Goal: Task Accomplishment & Management: Manage account settings

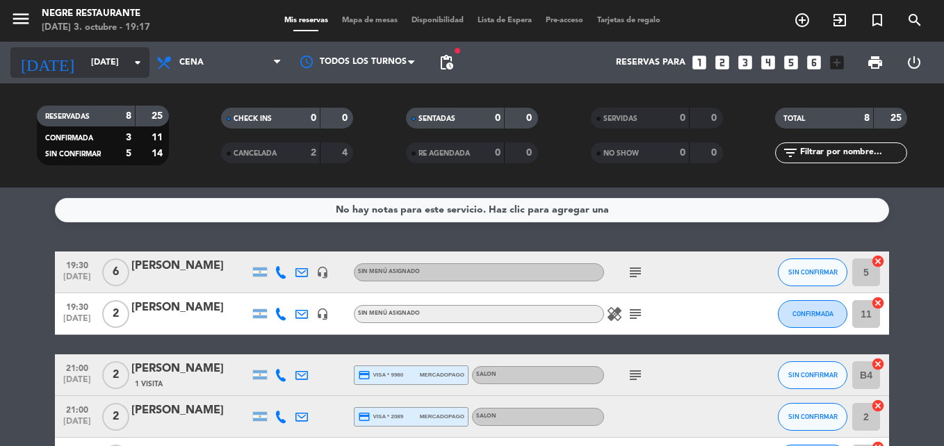
click at [111, 60] on input "[DATE]" at bounding box center [142, 63] width 117 height 24
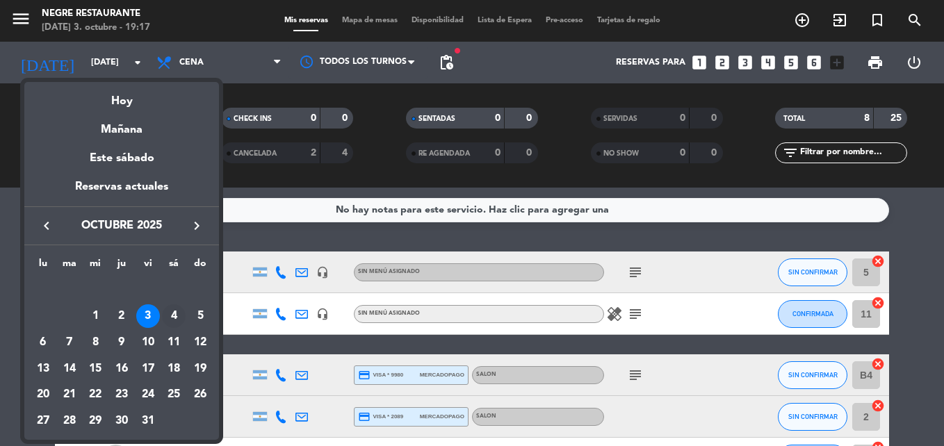
click at [168, 316] on div "4" at bounding box center [174, 316] width 24 height 24
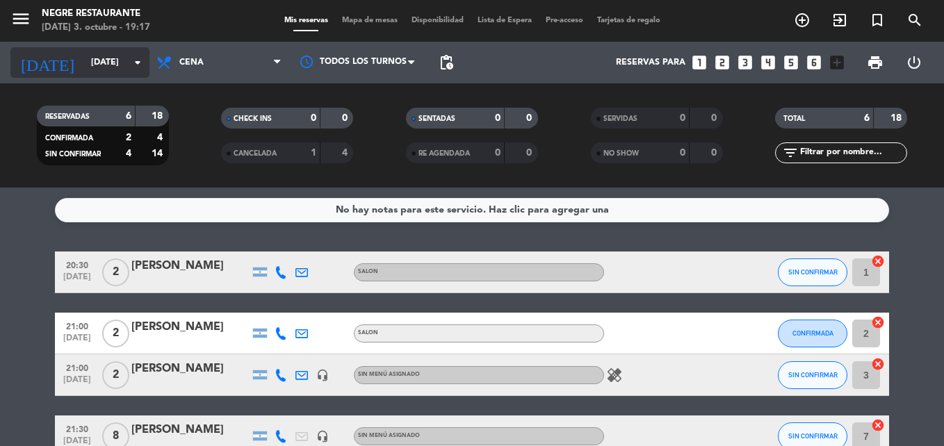
click at [115, 65] on input "[DATE]" at bounding box center [142, 63] width 117 height 24
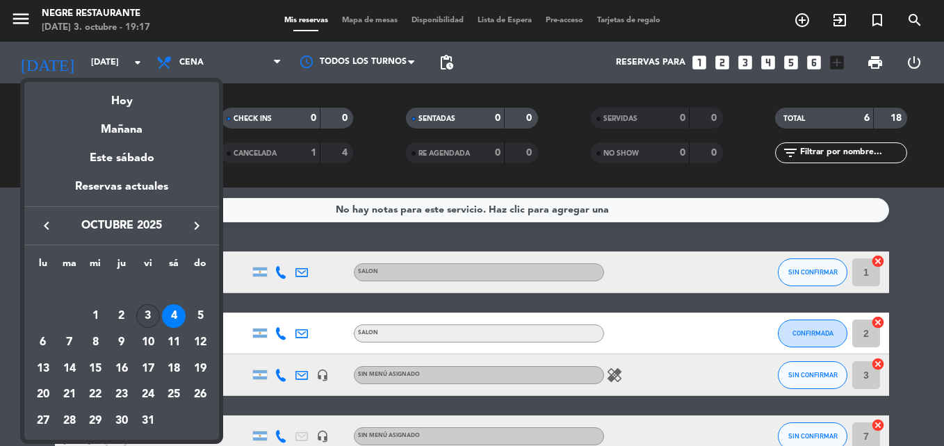
click at [155, 314] on div "3" at bounding box center [148, 316] width 24 height 24
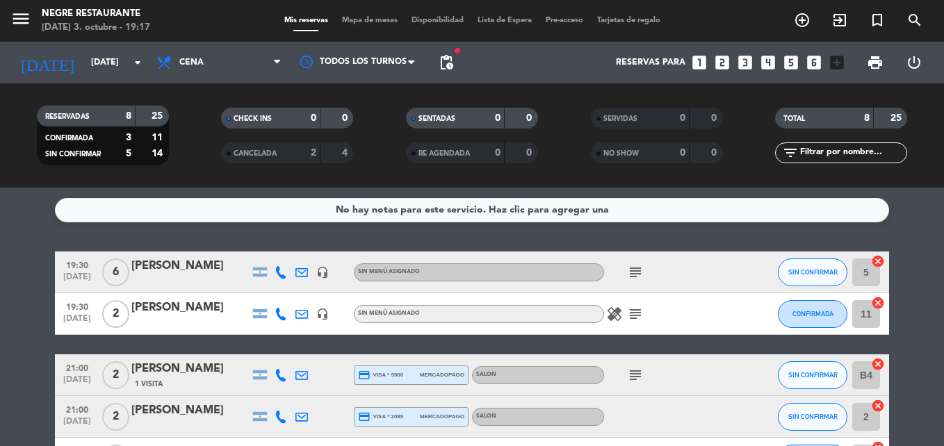
click at [455, 65] on span "pending_actions" at bounding box center [446, 63] width 28 height 28
click at [444, 56] on span "pending_actions" at bounding box center [446, 62] width 17 height 17
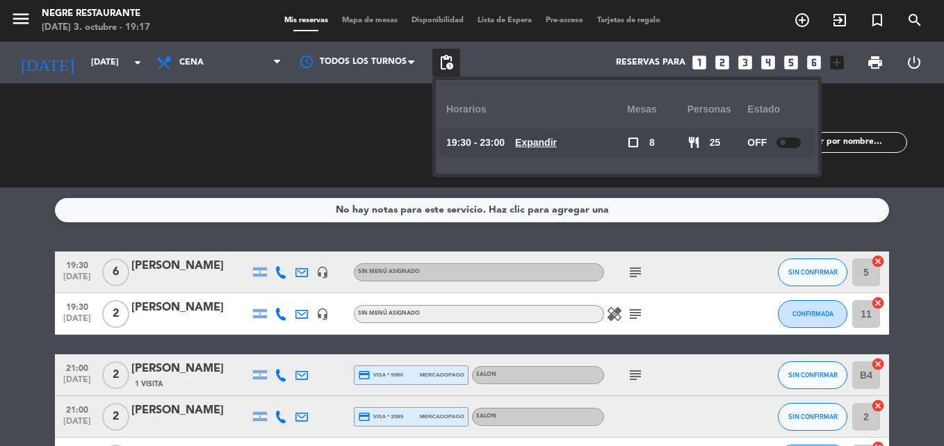
click at [444, 56] on span "pending_actions" at bounding box center [446, 62] width 17 height 17
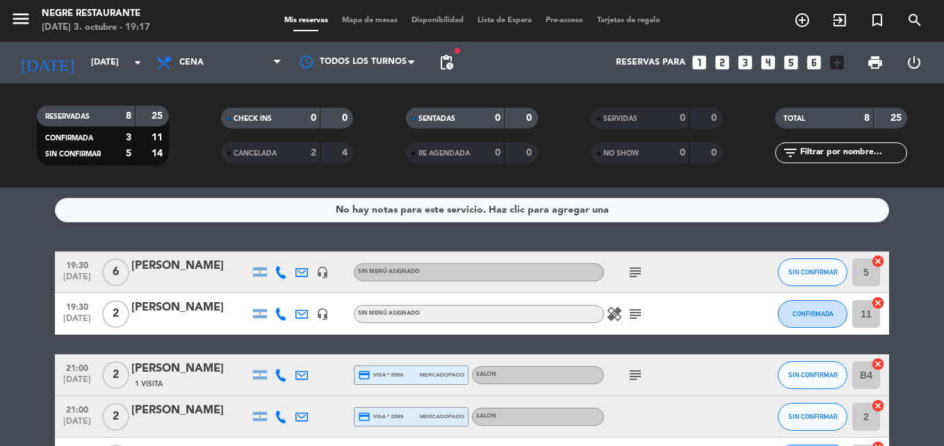
click at [638, 375] on icon "subject" at bounding box center [635, 375] width 17 height 17
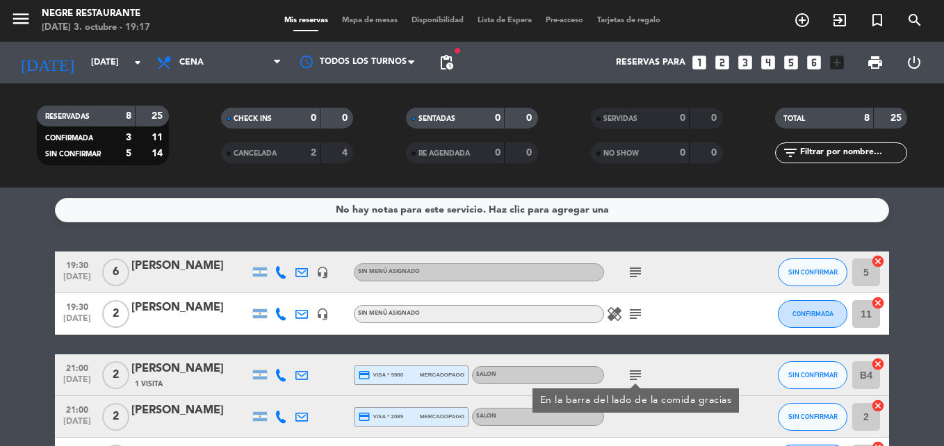
click at [632, 377] on icon "subject" at bounding box center [635, 375] width 17 height 17
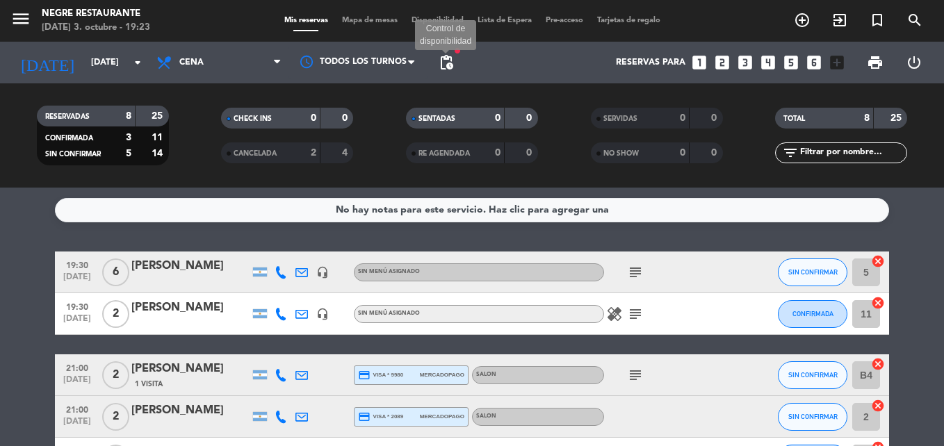
click at [447, 65] on span "pending_actions" at bounding box center [446, 62] width 17 height 17
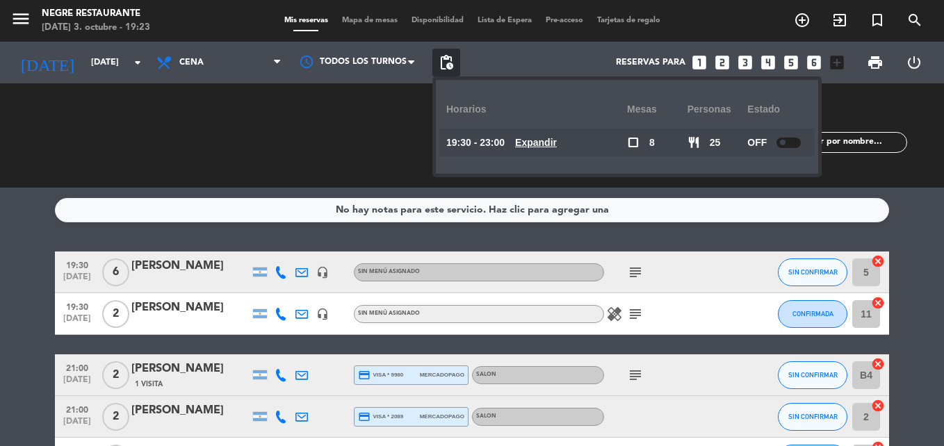
click at [447, 65] on span "pending_actions" at bounding box center [446, 62] width 17 height 17
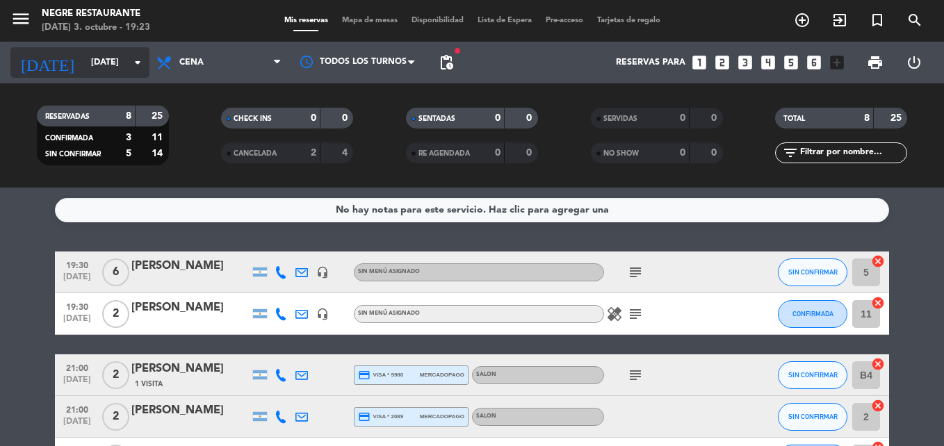
click at [102, 69] on input "[DATE]" at bounding box center [142, 63] width 117 height 24
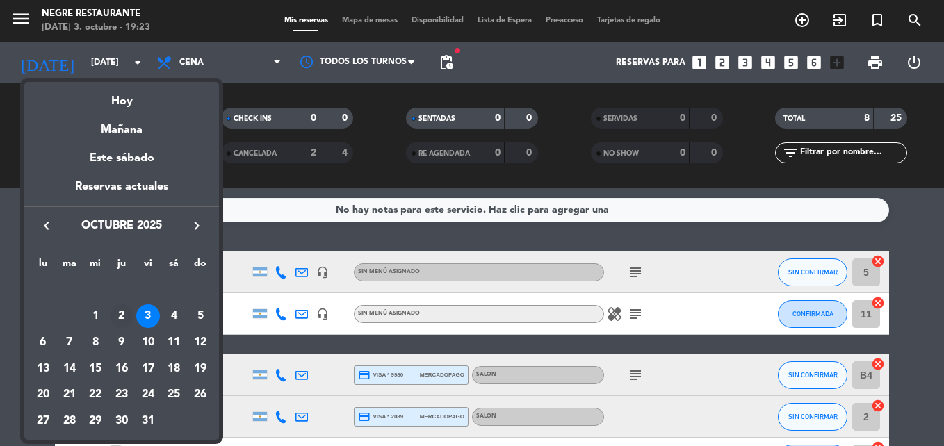
click at [122, 309] on div "2" at bounding box center [122, 316] width 24 height 24
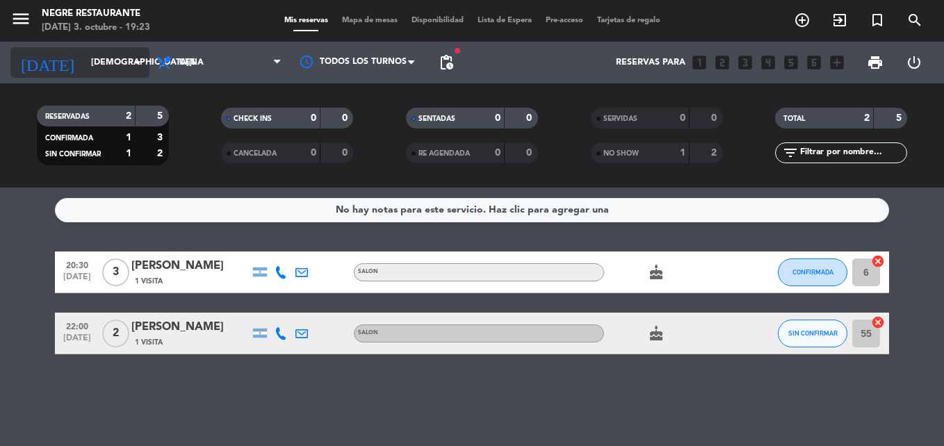
click at [104, 63] on input "[DEMOGRAPHIC_DATA][DATE]" at bounding box center [142, 63] width 117 height 24
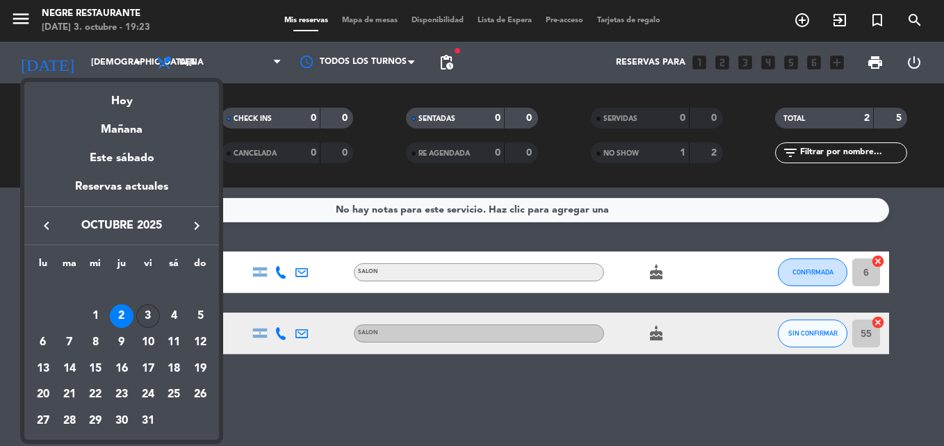
click at [149, 320] on div "3" at bounding box center [148, 316] width 24 height 24
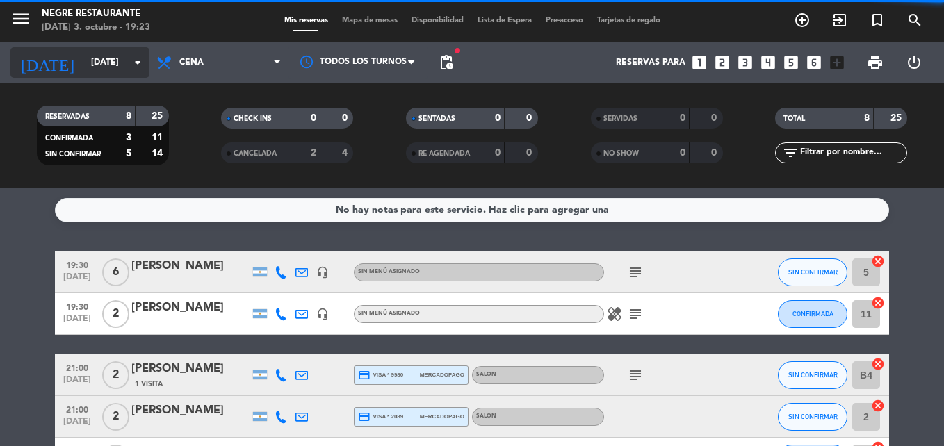
click at [106, 61] on input "[DATE]" at bounding box center [142, 63] width 117 height 24
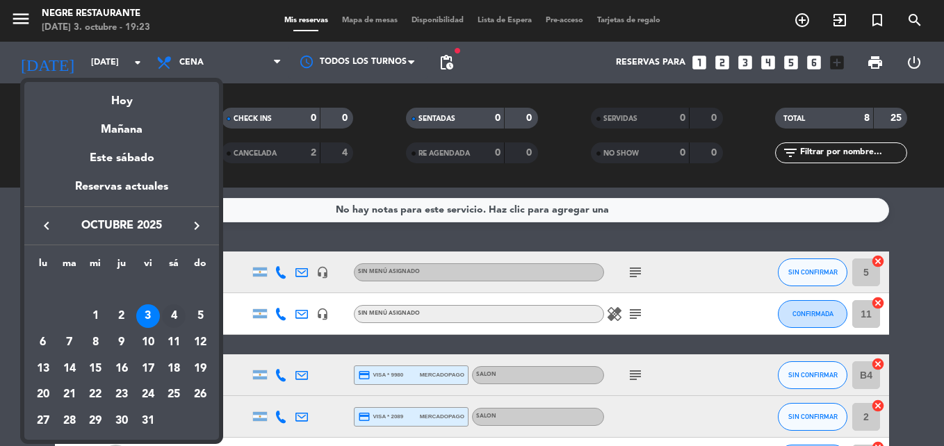
click at [174, 315] on div "4" at bounding box center [174, 316] width 24 height 24
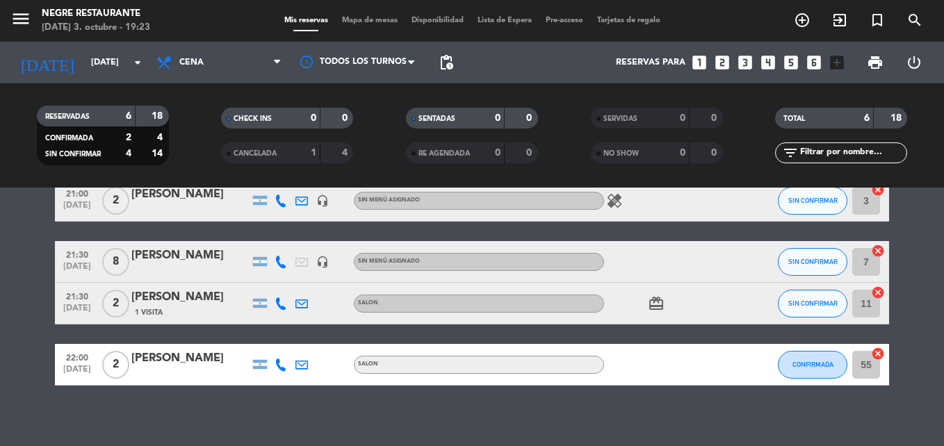
scroll to position [183, 0]
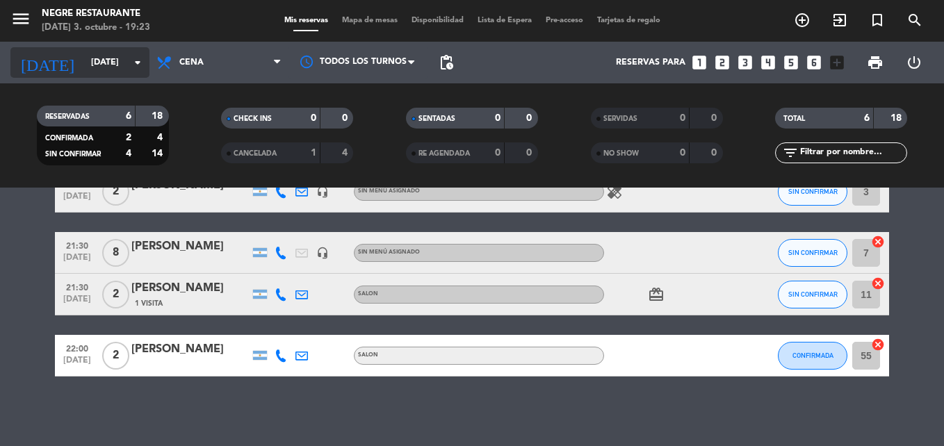
click at [106, 63] on input "[DATE]" at bounding box center [142, 63] width 117 height 24
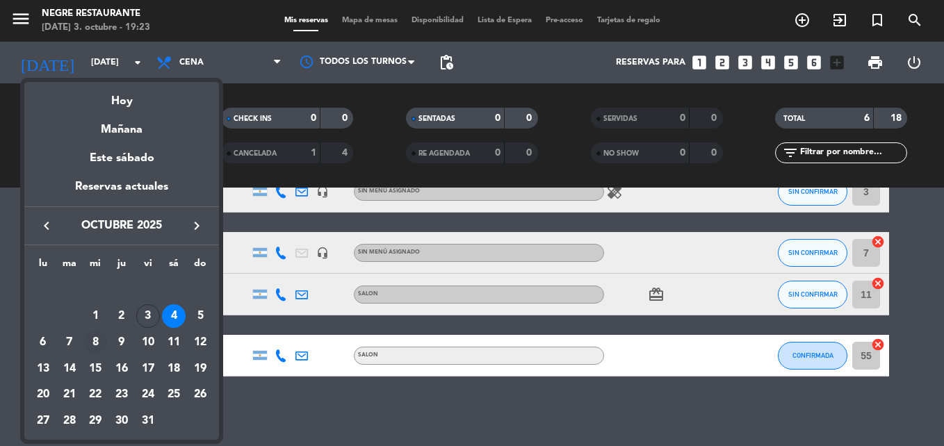
click at [99, 342] on div "8" at bounding box center [95, 343] width 24 height 24
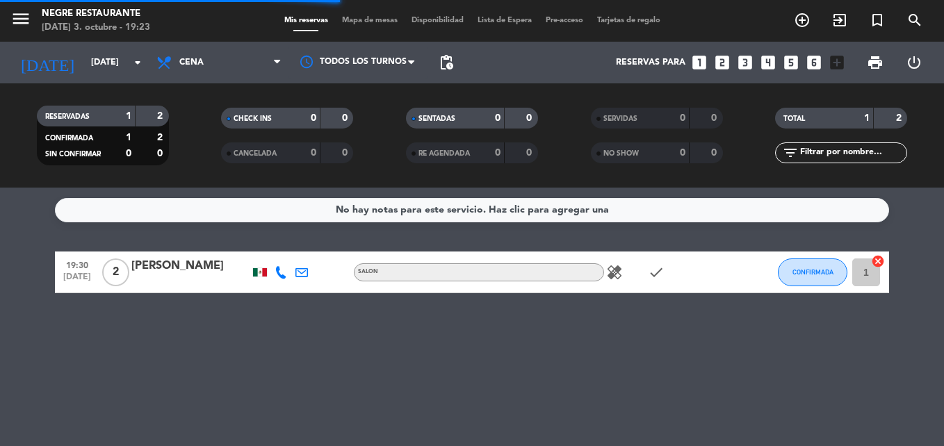
scroll to position [0, 0]
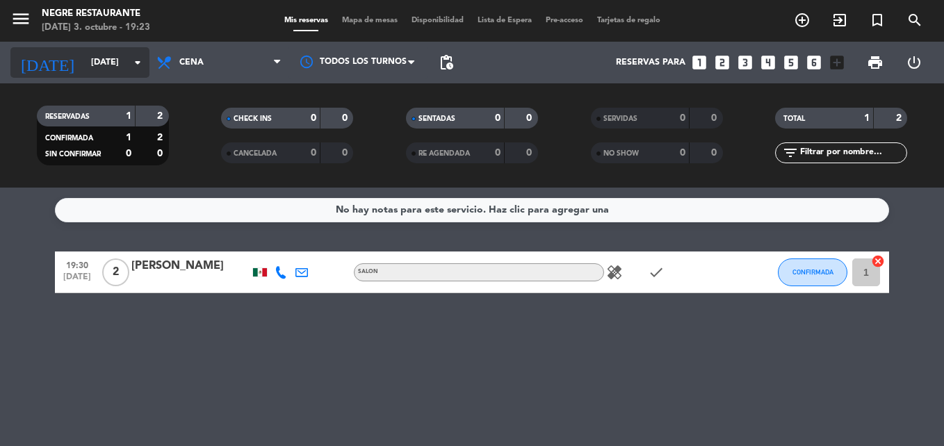
click at [140, 54] on icon "arrow_drop_down" at bounding box center [137, 62] width 17 height 17
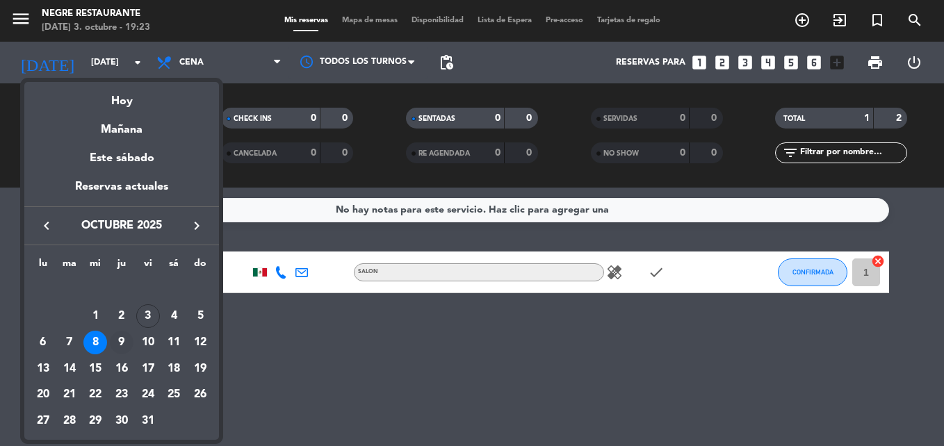
click at [124, 343] on div "9" at bounding box center [122, 343] width 24 height 24
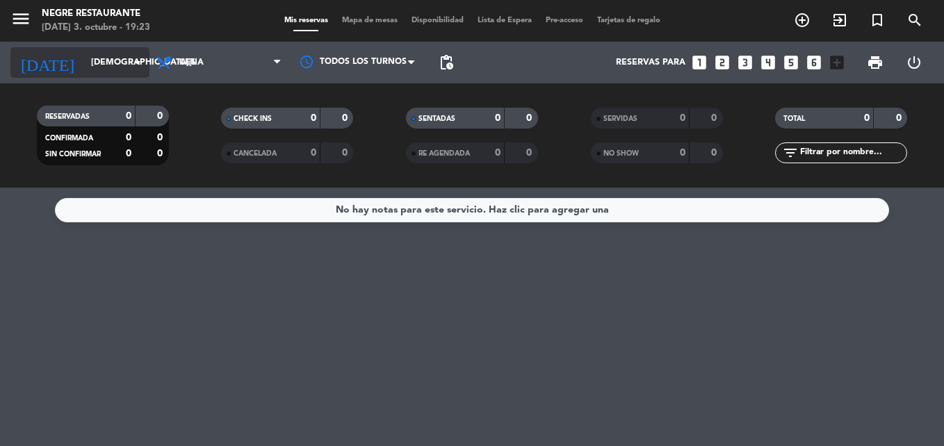
click at [104, 70] on input "[DEMOGRAPHIC_DATA][DATE]" at bounding box center [142, 63] width 117 height 24
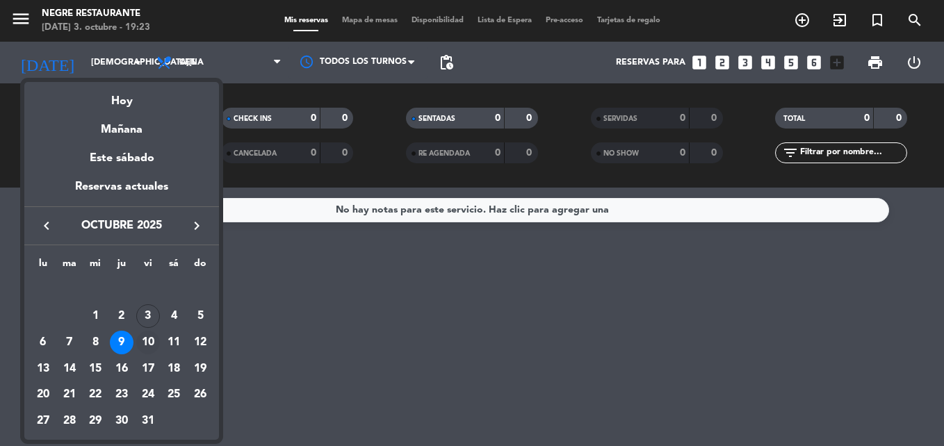
click at [152, 336] on div "10" at bounding box center [148, 343] width 24 height 24
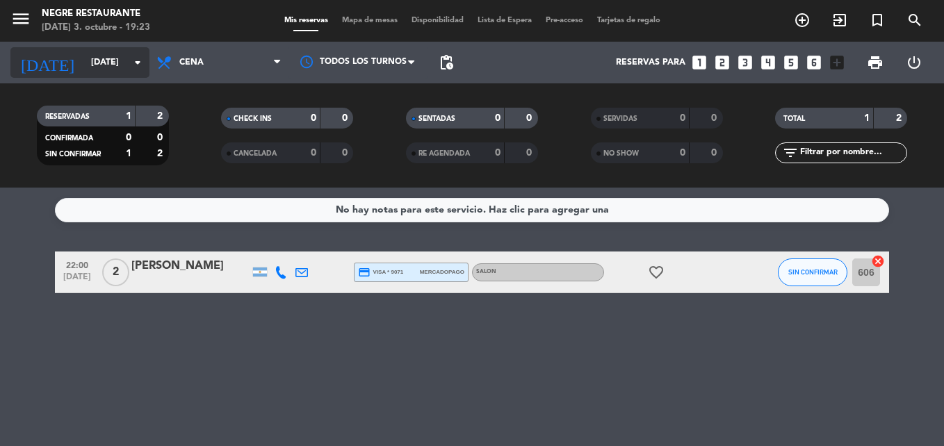
click at [97, 54] on input "[DATE]" at bounding box center [142, 63] width 117 height 24
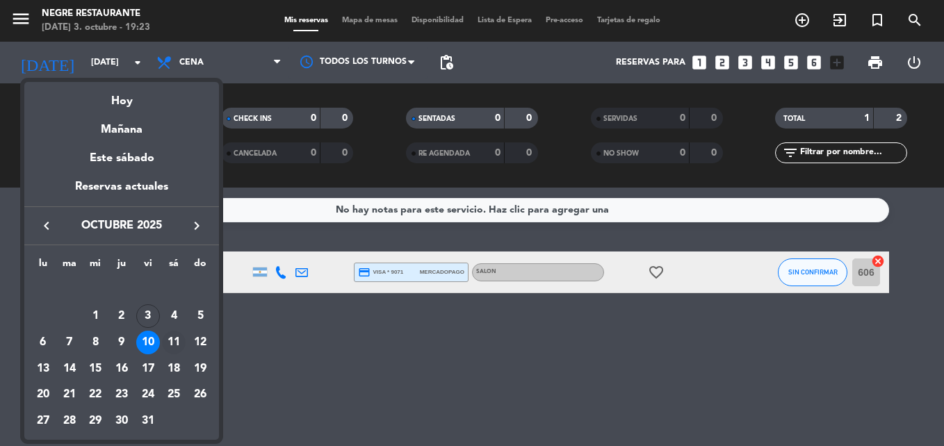
click at [165, 347] on div "11" at bounding box center [174, 343] width 24 height 24
click at [165, 347] on div "No hay notas para este servicio. Haz clic para agregar una 22:00 [DATE] 2 [PERS…" at bounding box center [472, 317] width 944 height 259
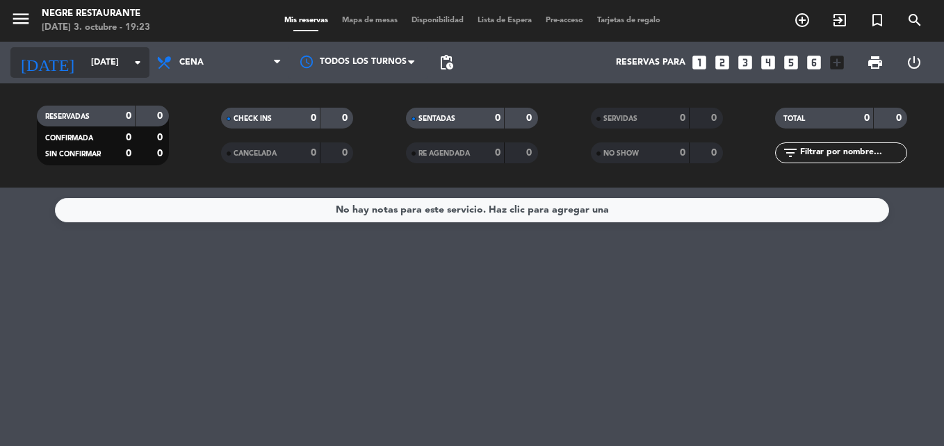
click at [108, 72] on input "[DATE]" at bounding box center [142, 63] width 117 height 24
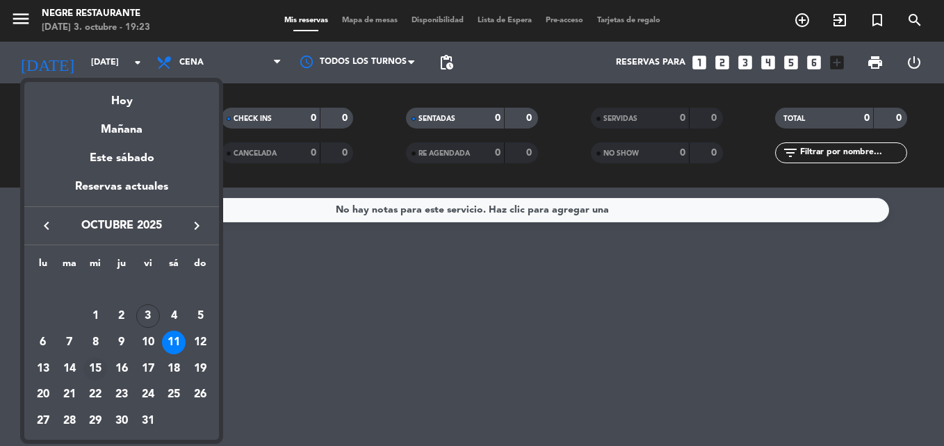
click at [94, 369] on div "15" at bounding box center [95, 369] width 24 height 24
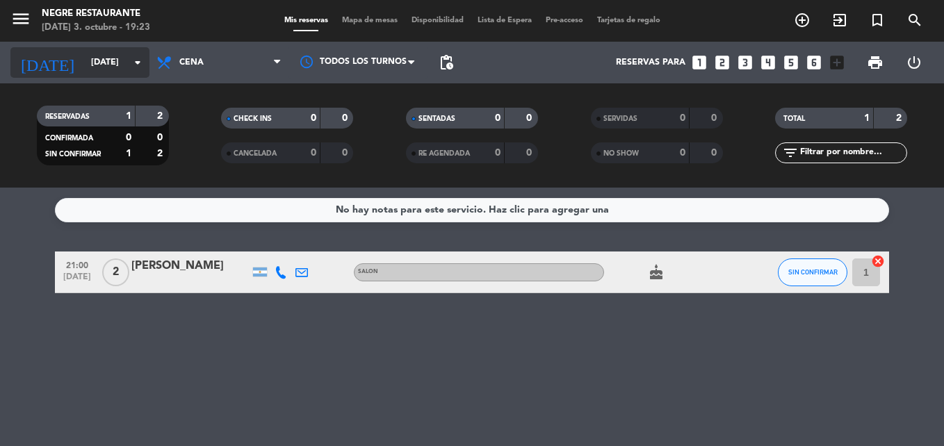
click at [117, 68] on input "[DATE]" at bounding box center [142, 63] width 117 height 24
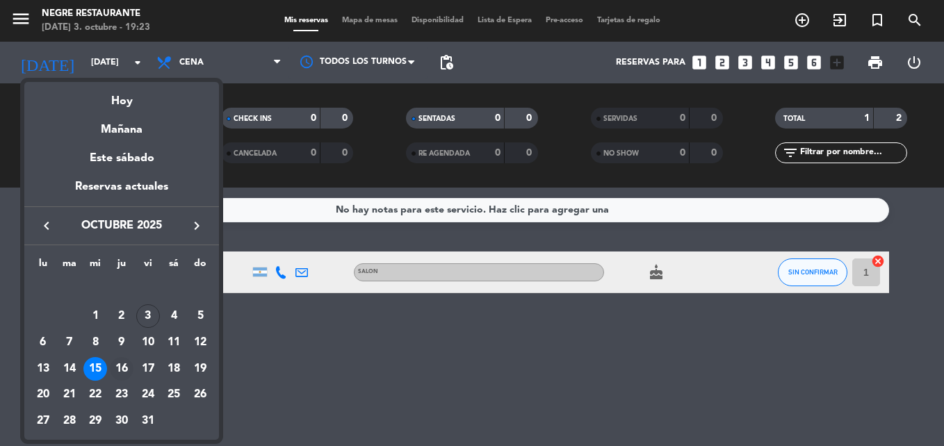
click at [120, 366] on div "16" at bounding box center [122, 369] width 24 height 24
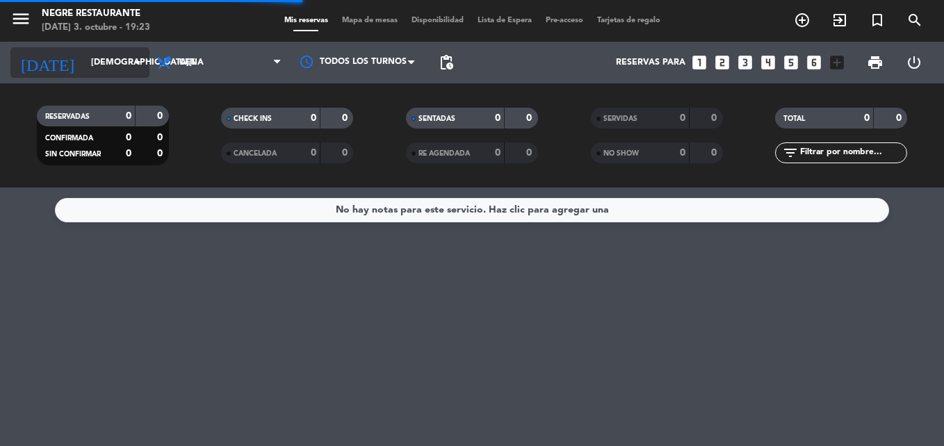
click at [110, 63] on input "[DEMOGRAPHIC_DATA][DATE]" at bounding box center [142, 63] width 117 height 24
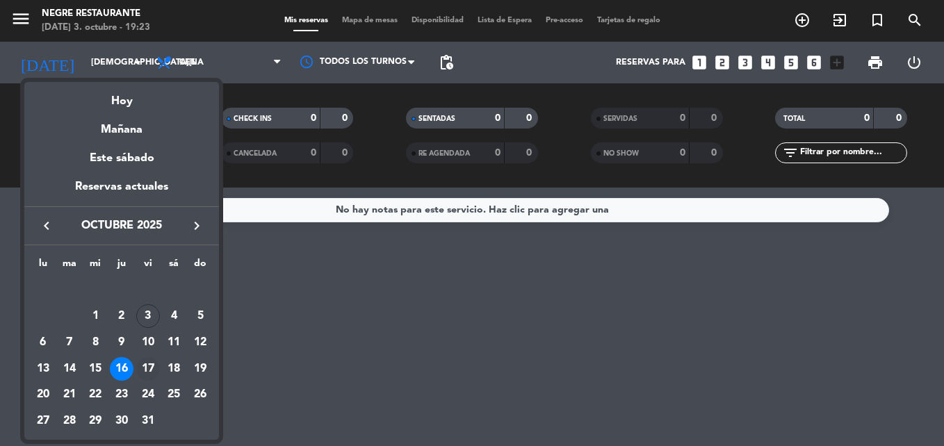
click at [149, 369] on div "17" at bounding box center [148, 369] width 24 height 24
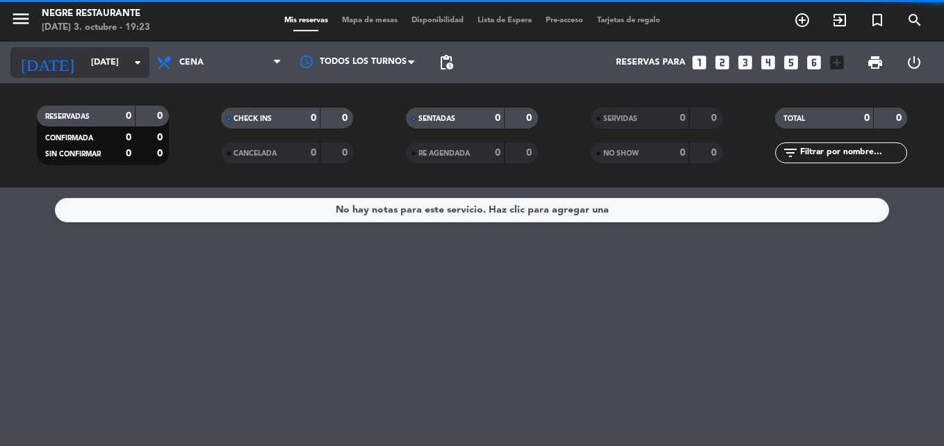
click at [100, 65] on input "[DATE]" at bounding box center [142, 63] width 117 height 24
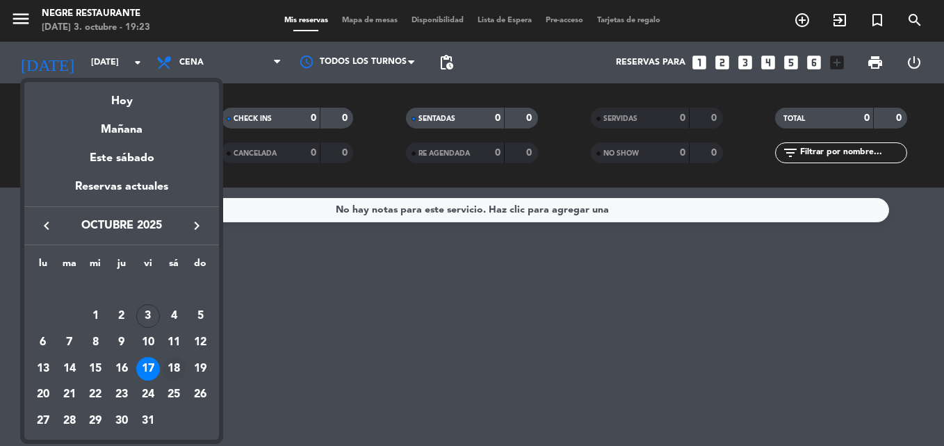
click at [171, 361] on div "18" at bounding box center [174, 369] width 24 height 24
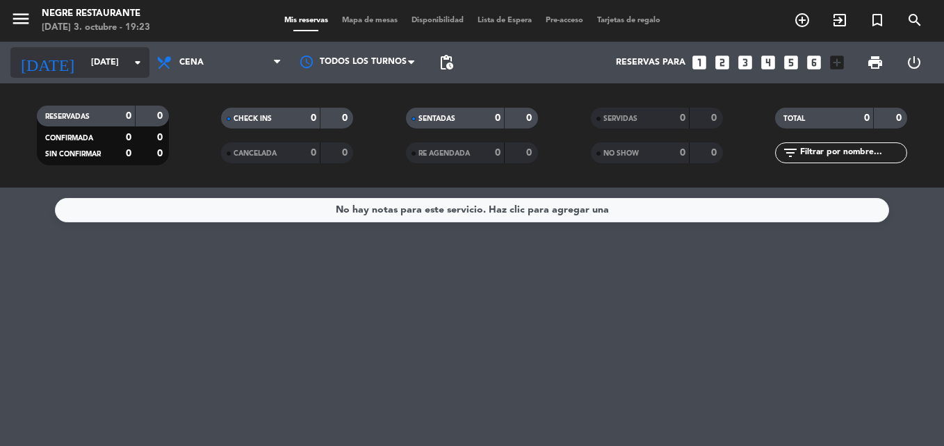
click at [84, 67] on input "[DATE]" at bounding box center [142, 63] width 117 height 24
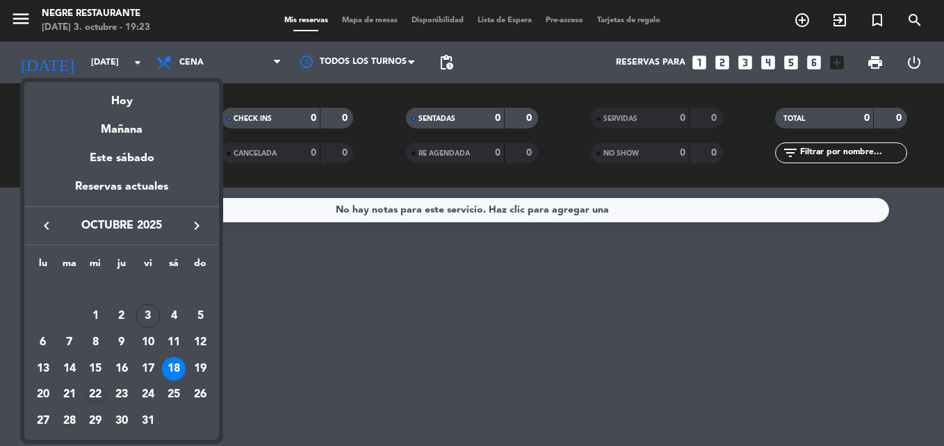
click at [98, 393] on div "22" at bounding box center [95, 396] width 24 height 24
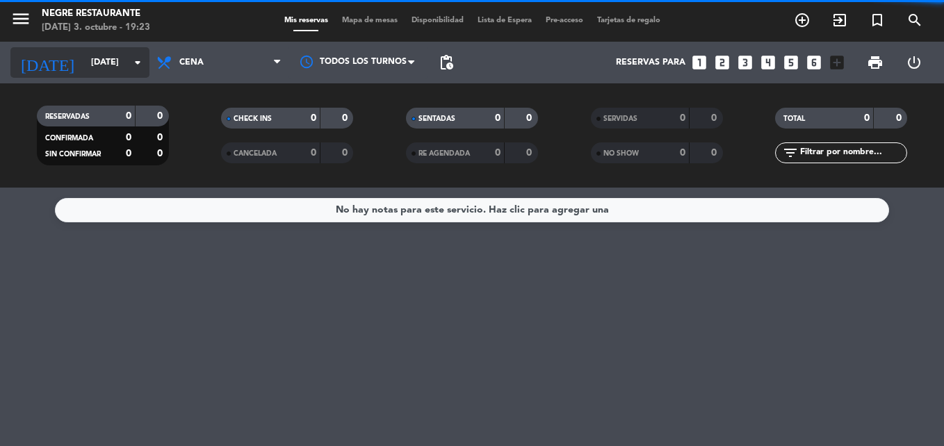
click at [104, 58] on input "[DATE]" at bounding box center [142, 63] width 117 height 24
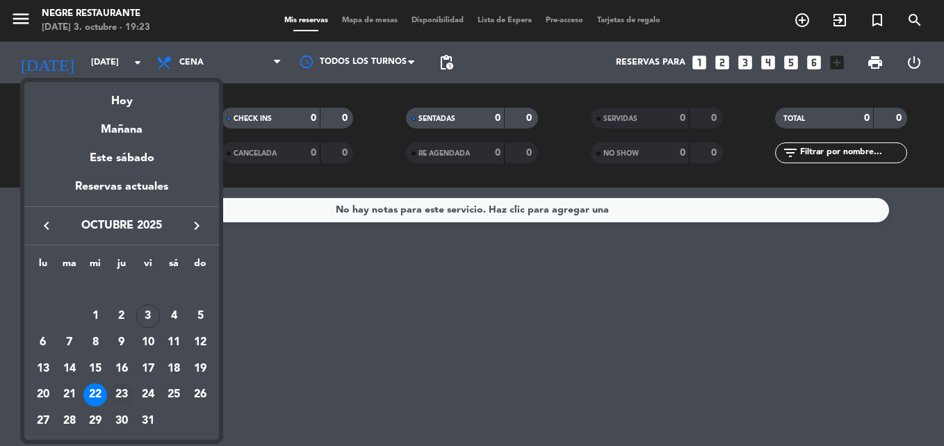
click at [121, 398] on div "23" at bounding box center [122, 396] width 24 height 24
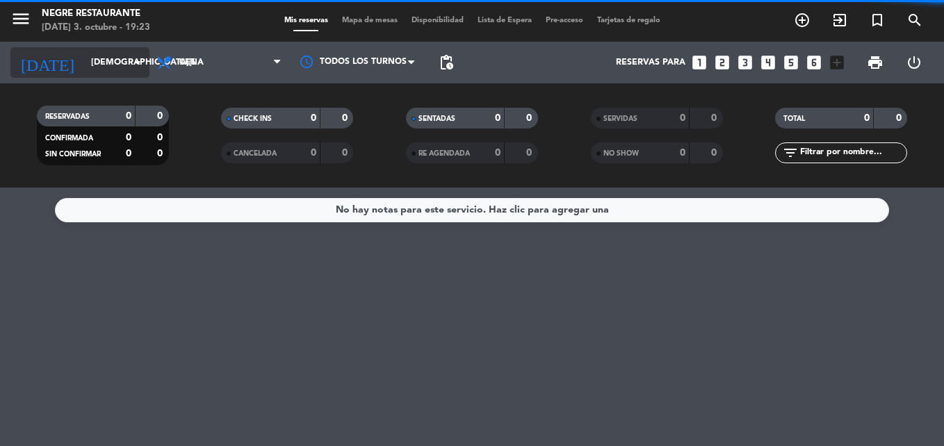
click at [101, 64] on input "[DEMOGRAPHIC_DATA][DATE]" at bounding box center [142, 63] width 117 height 24
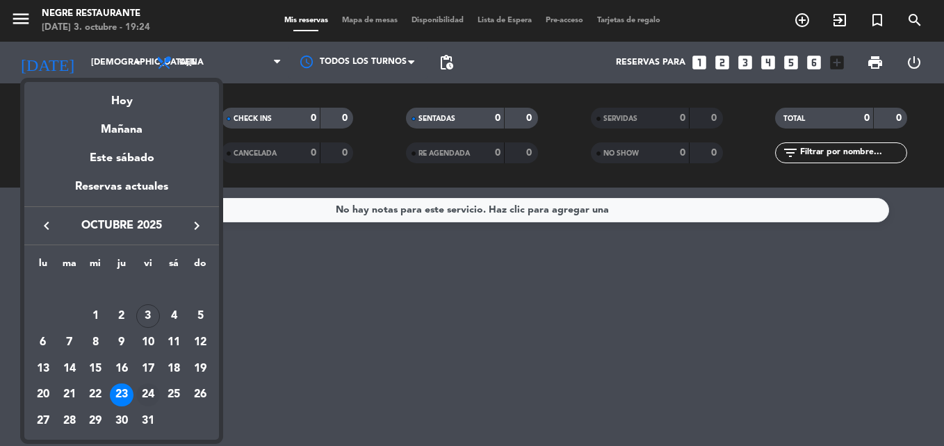
click at [152, 396] on div "24" at bounding box center [148, 396] width 24 height 24
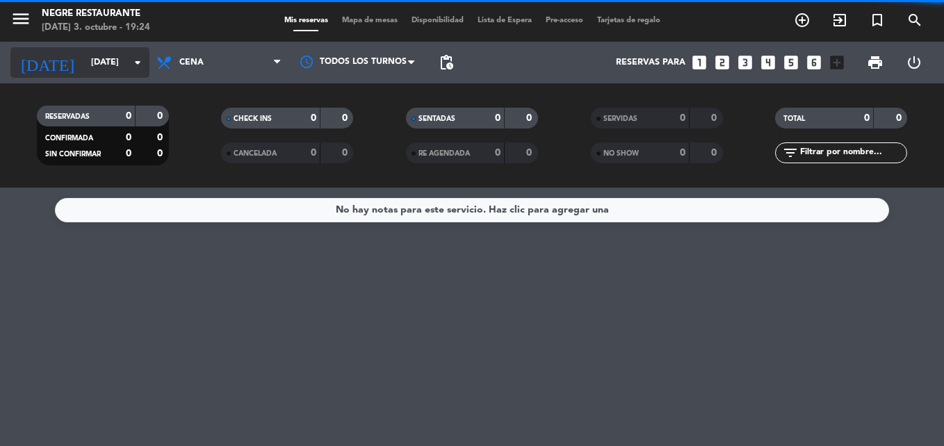
click at [126, 72] on input "[DATE]" at bounding box center [142, 63] width 117 height 24
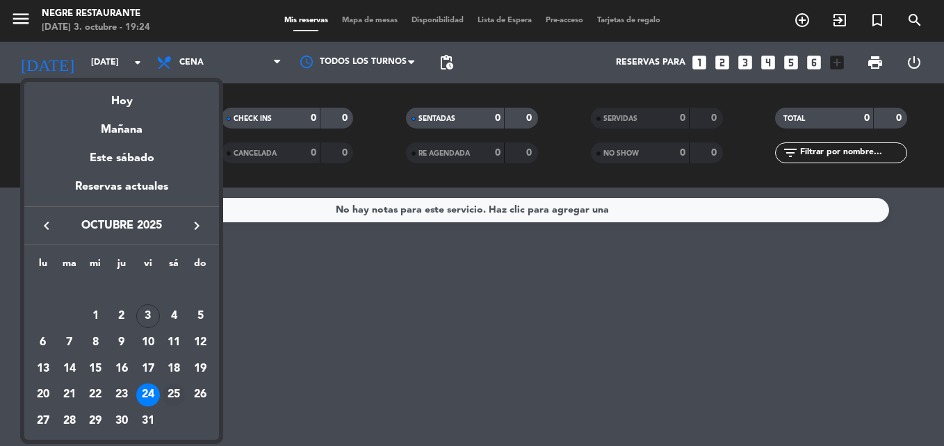
click at [178, 398] on div "25" at bounding box center [174, 396] width 24 height 24
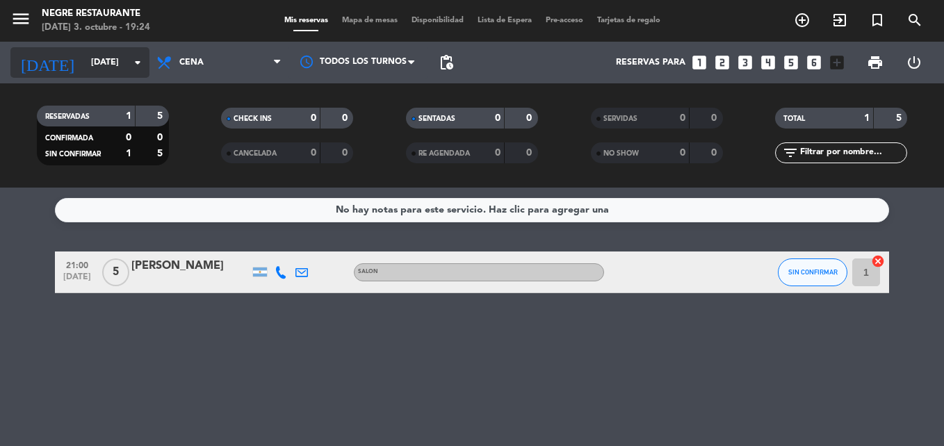
click at [113, 61] on input "[DATE]" at bounding box center [142, 63] width 117 height 24
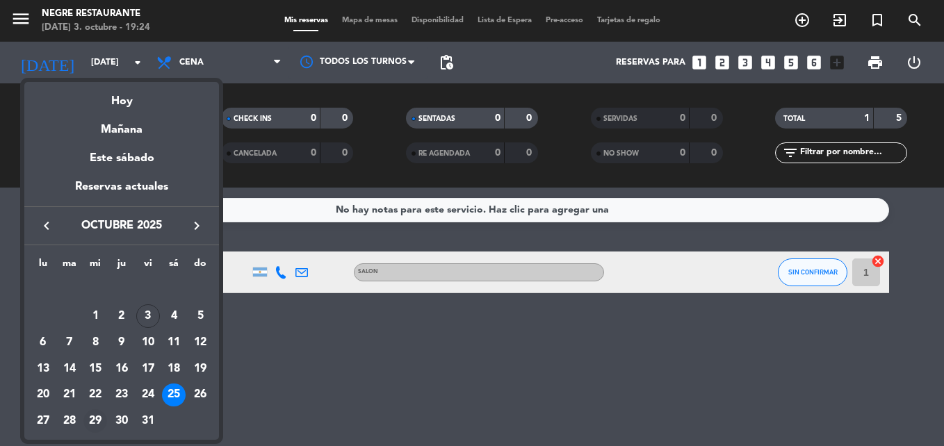
click at [97, 418] on div "29" at bounding box center [95, 421] width 24 height 24
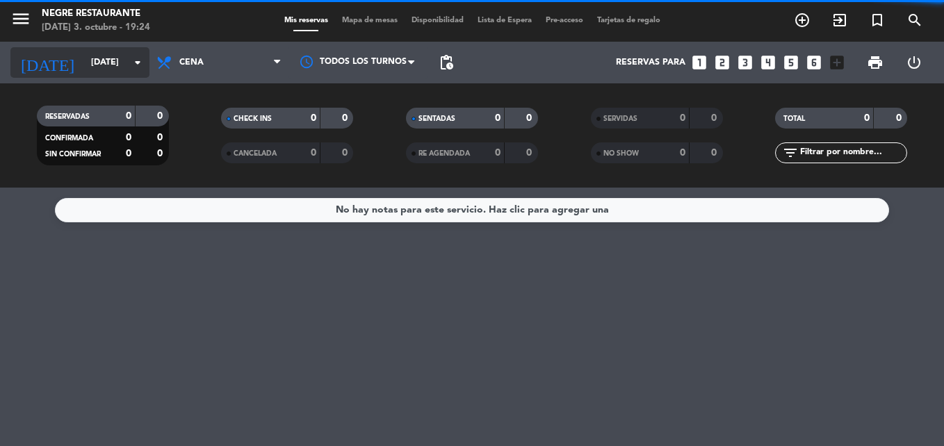
click at [136, 51] on input "[DATE]" at bounding box center [142, 63] width 117 height 24
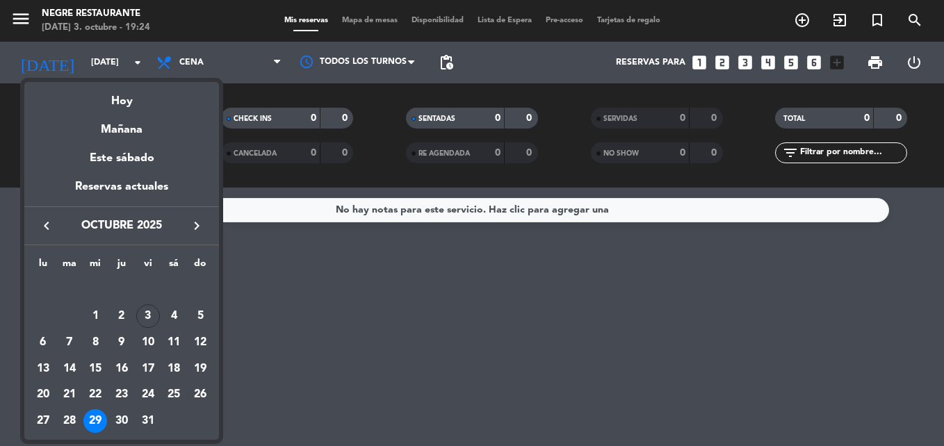
click at [122, 423] on div "30" at bounding box center [122, 421] width 24 height 24
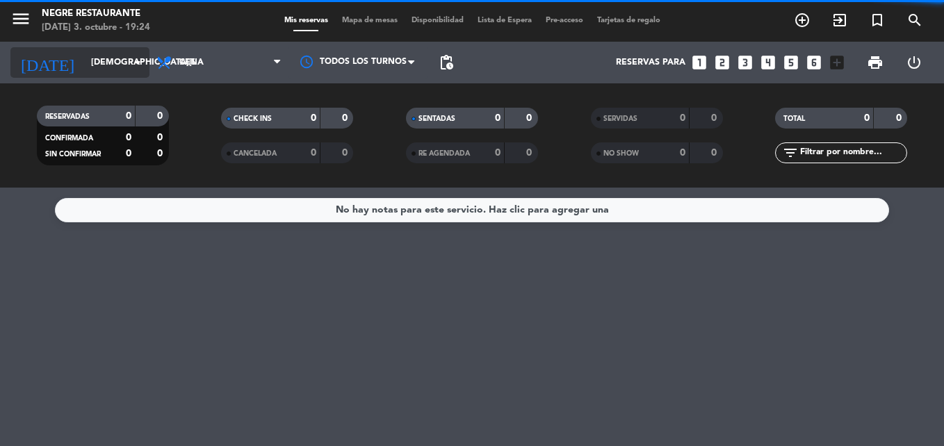
click at [120, 65] on input "[DEMOGRAPHIC_DATA][DATE]" at bounding box center [142, 63] width 117 height 24
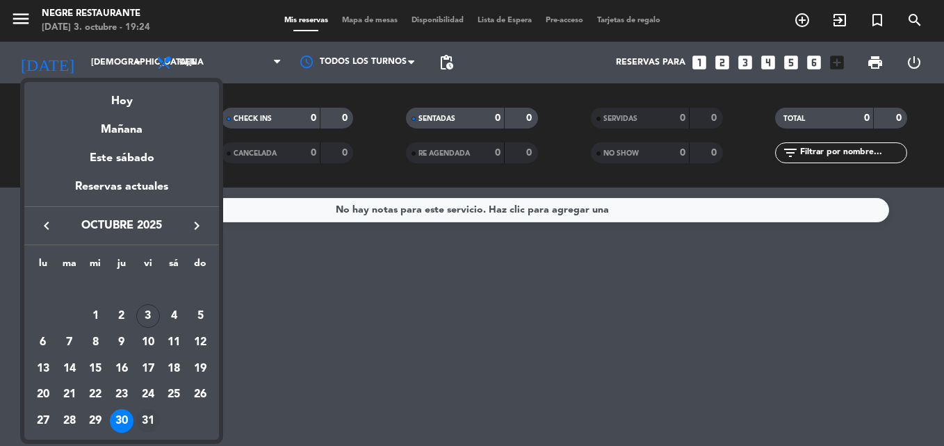
click at [153, 411] on div "31" at bounding box center [148, 421] width 24 height 24
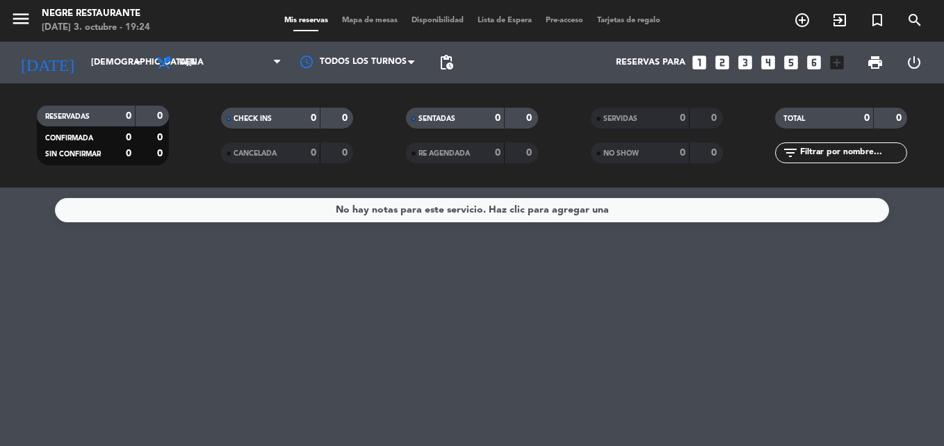
click at [153, 411] on div "No hay notas para este servicio. Haz clic para agregar una" at bounding box center [472, 317] width 944 height 259
click at [131, 64] on icon "arrow_drop_down" at bounding box center [137, 62] width 17 height 17
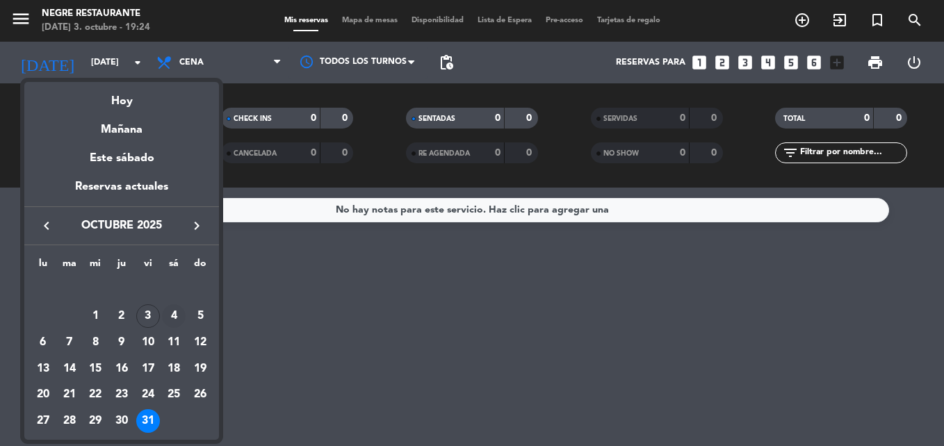
click at [175, 318] on div "4" at bounding box center [174, 316] width 24 height 24
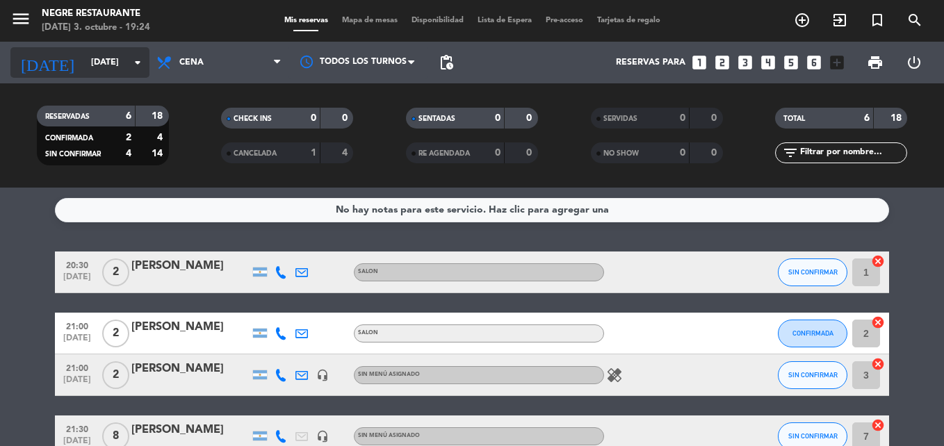
click at [124, 63] on input "[DATE]" at bounding box center [142, 63] width 117 height 24
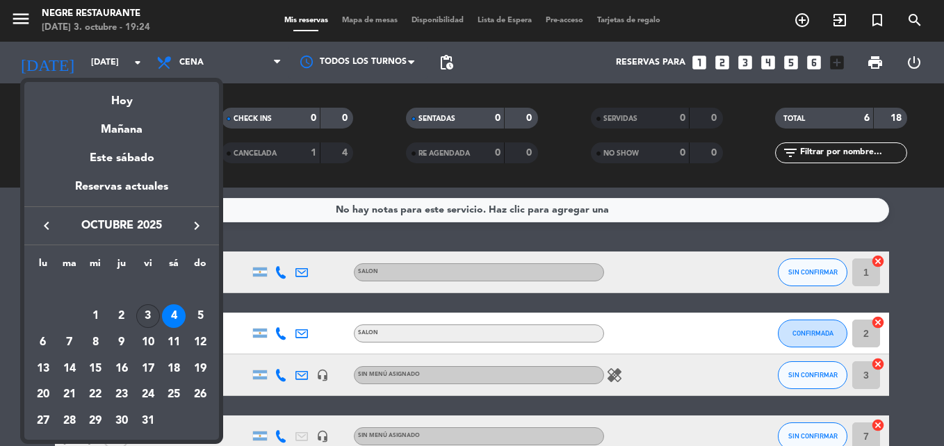
click at [153, 317] on div "3" at bounding box center [148, 316] width 24 height 24
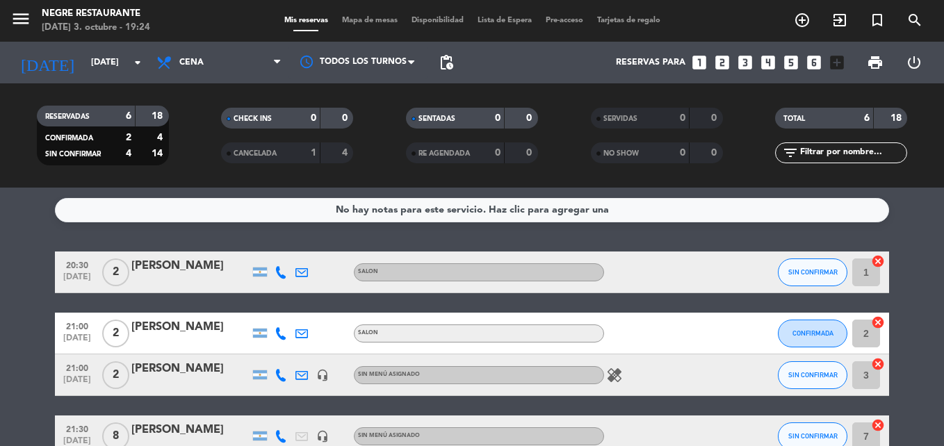
type input "[DATE]"
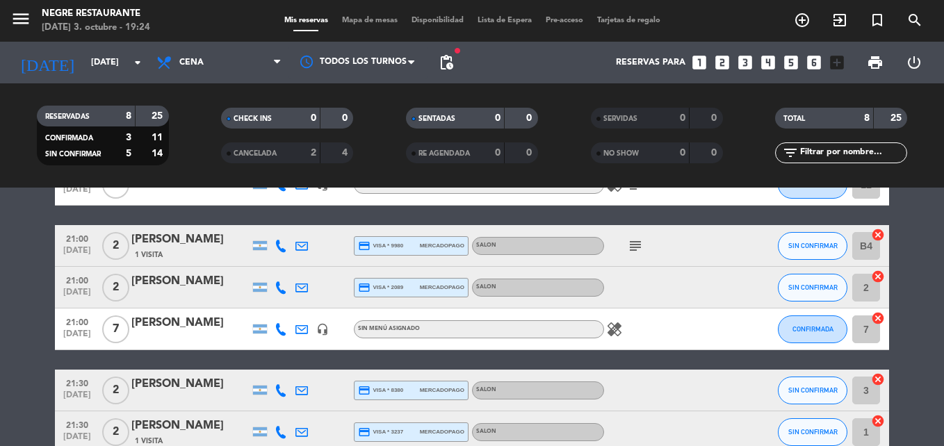
scroll to position [128, 0]
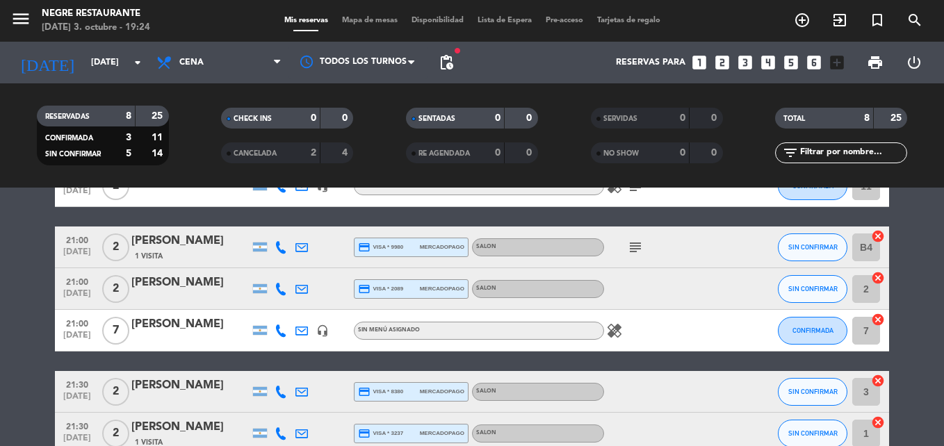
click at [612, 327] on icon "healing" at bounding box center [614, 330] width 17 height 17
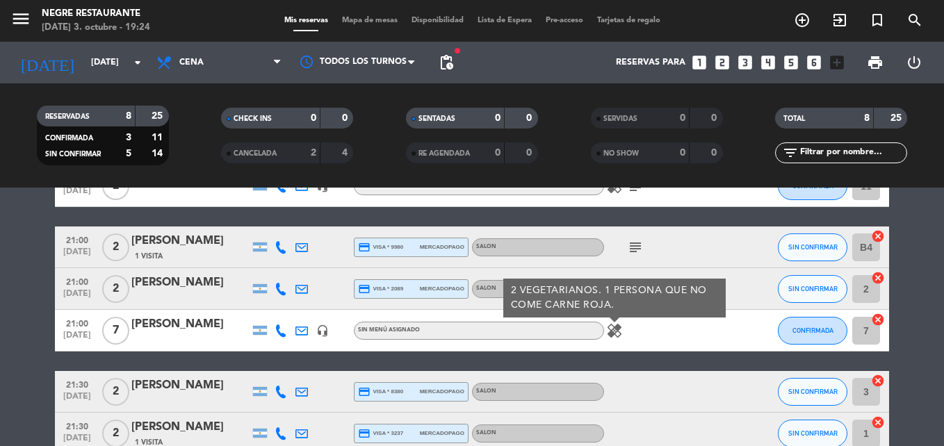
click at [612, 327] on icon "healing" at bounding box center [614, 330] width 17 height 17
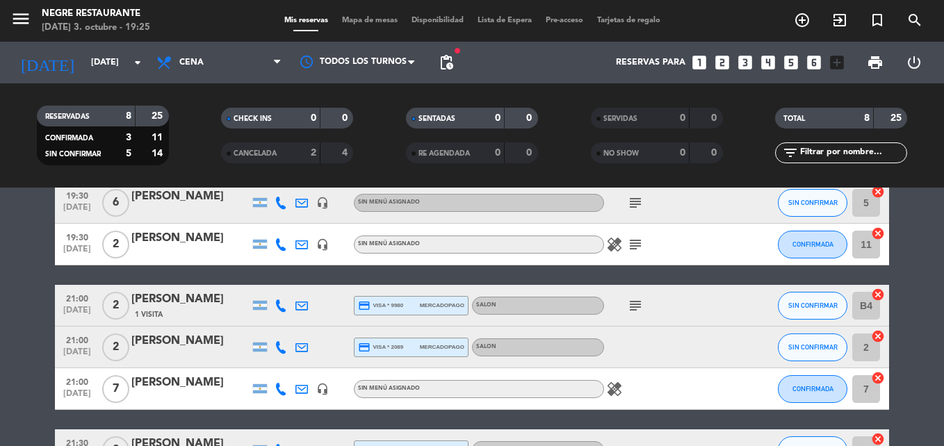
scroll to position [139, 0]
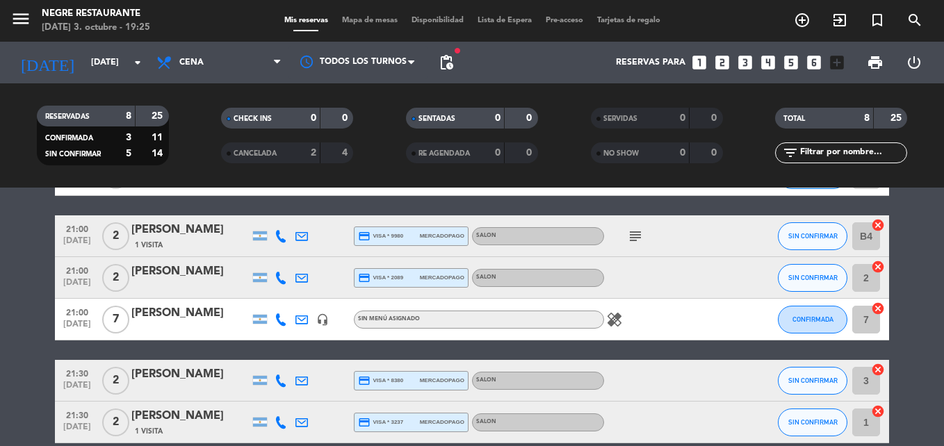
click at [166, 274] on div "[PERSON_NAME]" at bounding box center [190, 272] width 118 height 18
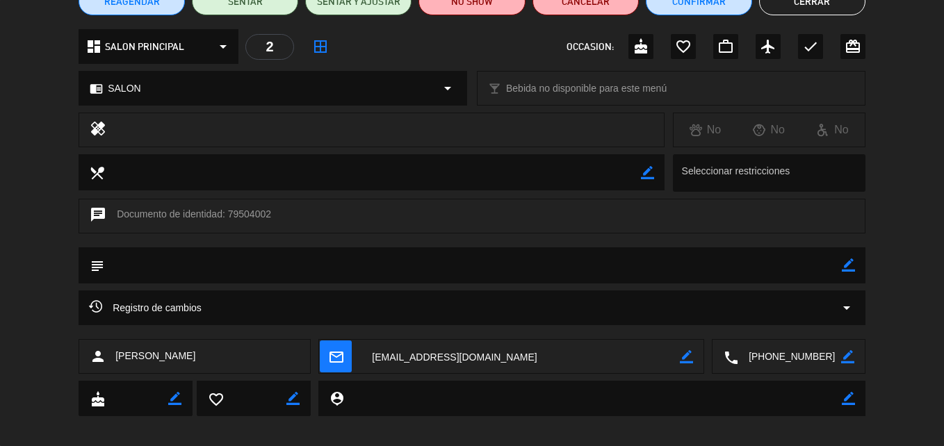
scroll to position [149, 0]
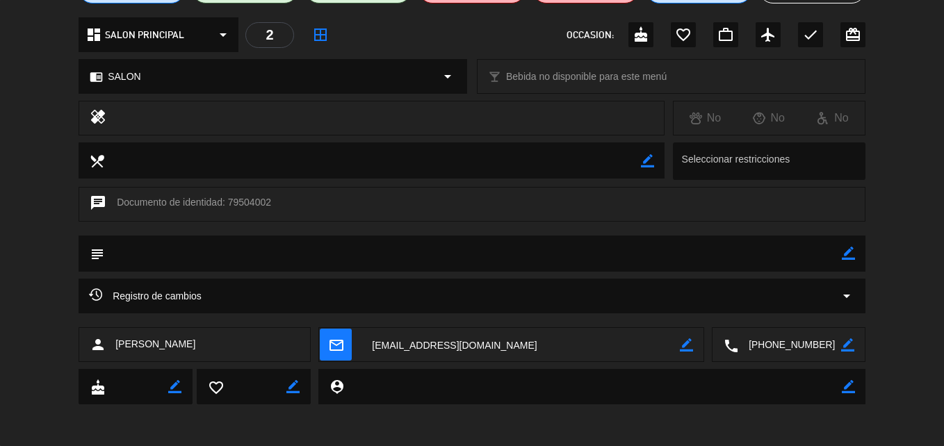
click at [753, 348] on textarea at bounding box center [789, 345] width 103 height 35
click at [837, 313] on span at bounding box center [838, 310] width 11 height 11
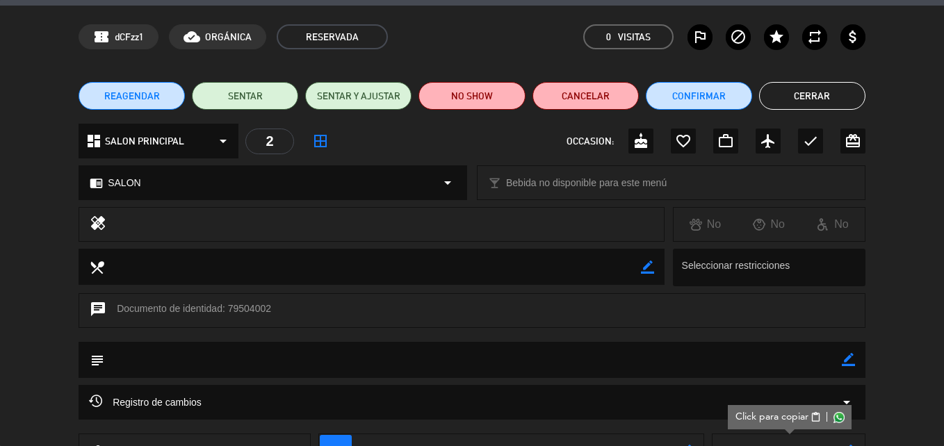
scroll to position [0, 0]
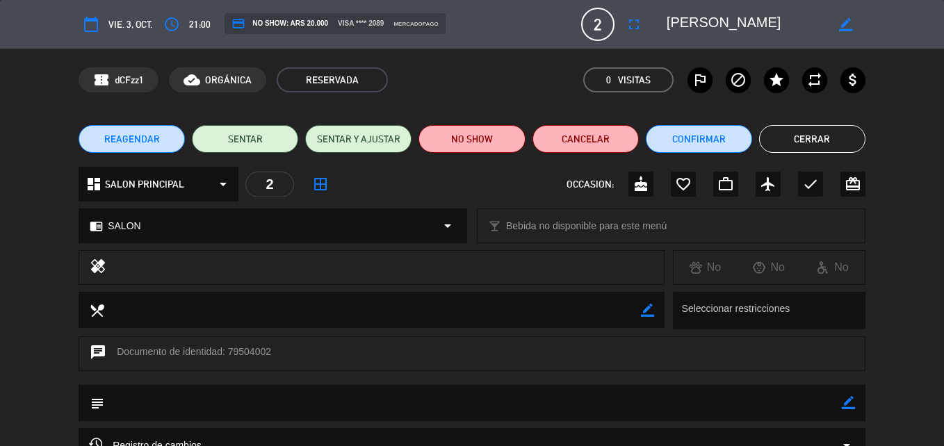
click at [0, 156] on html "close × Negre Restaurante × chrome_reader_mode Listado de Reservas account_box …" at bounding box center [472, 223] width 944 height 446
click at [90, 23] on icon "calendar_today" at bounding box center [91, 24] width 17 height 17
click at [113, 24] on span "vie. 3, oct." at bounding box center [130, 25] width 44 height 16
click at [100, 25] on button "calendar_today" at bounding box center [91, 24] width 25 height 25
